Goal: Navigation & Orientation: Find specific page/section

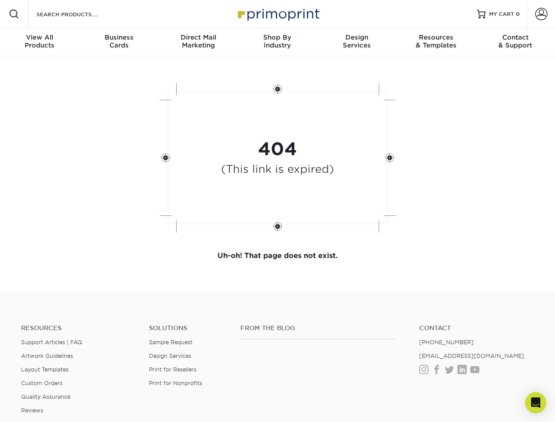
click at [277, 211] on div "404 (This link is expired)" at bounding box center [278, 158] width 264 height 163
click at [14, 14] on span at bounding box center [14, 14] width 11 height 11
click at [541, 14] on span at bounding box center [542, 14] width 12 height 12
click at [40, 42] on div "View All Products" at bounding box center [39, 41] width 79 height 16
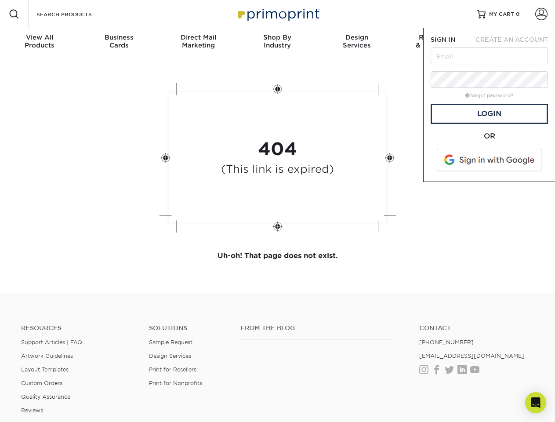
click at [119, 42] on div "Business Cards" at bounding box center [118, 41] width 79 height 16
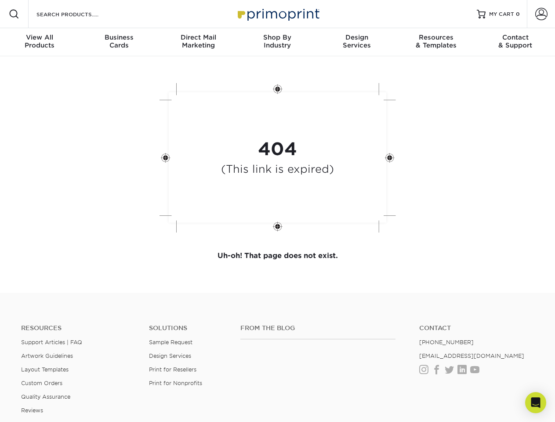
click at [198, 42] on div "Direct Mail Marketing" at bounding box center [198, 41] width 79 height 16
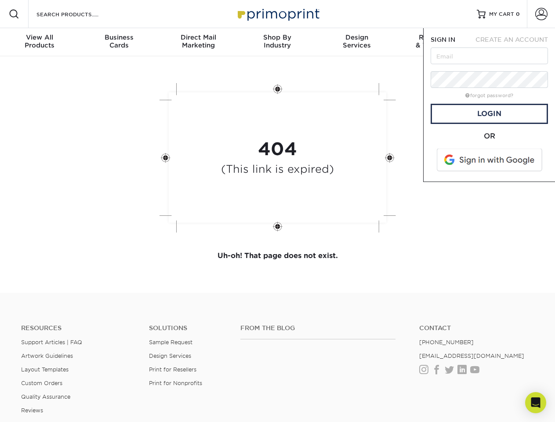
click at [277, 42] on div "Shop By Industry" at bounding box center [277, 41] width 79 height 16
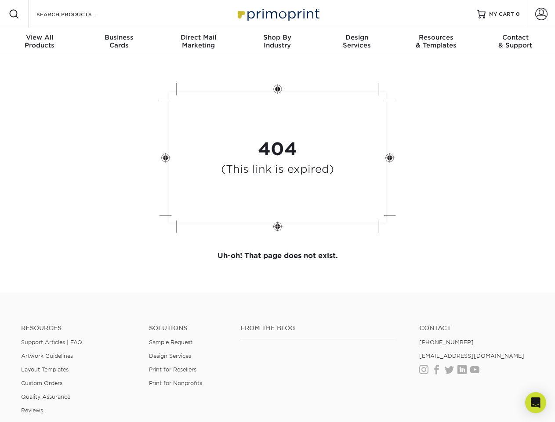
click at [357, 42] on div "Design Services" at bounding box center [356, 41] width 79 height 16
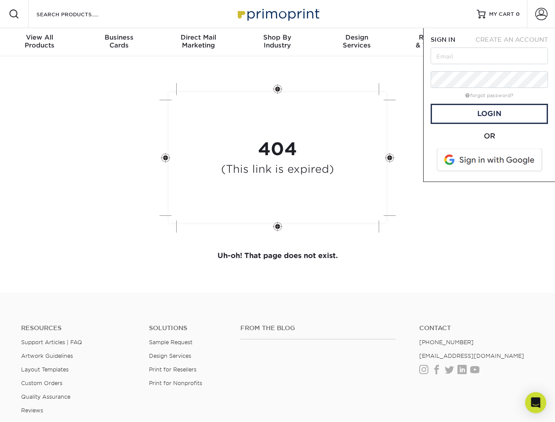
click at [436, 42] on span "SIGN IN" at bounding box center [443, 39] width 25 height 7
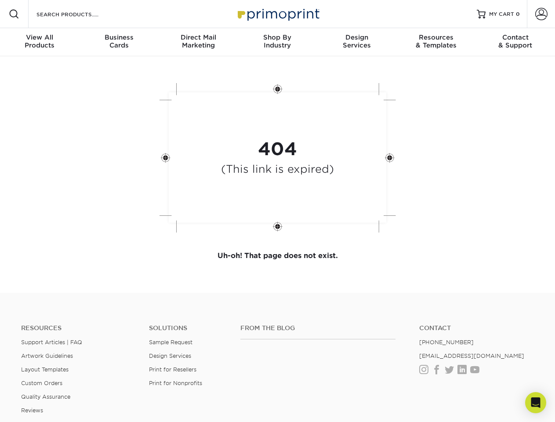
click at [516, 42] on div "Contact & Support" at bounding box center [515, 41] width 79 height 16
